Goal: Navigation & Orientation: Locate item on page

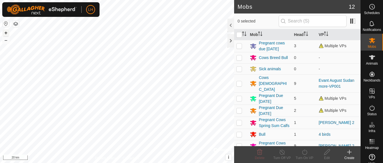
click at [8, 31] on button "+" at bounding box center [6, 32] width 7 height 7
click at [4, 33] on button "+" at bounding box center [6, 32] width 7 height 7
click at [5, 32] on button "+" at bounding box center [6, 32] width 7 height 7
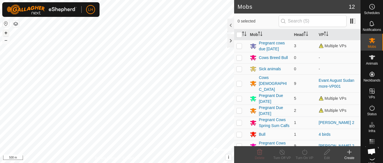
click at [5, 32] on button "+" at bounding box center [6, 32] width 7 height 7
click at [4, 34] on button "+" at bounding box center [6, 32] width 7 height 7
click at [6, 33] on button "+" at bounding box center [6, 32] width 7 height 7
